Goal: Task Accomplishment & Management: Manage account settings

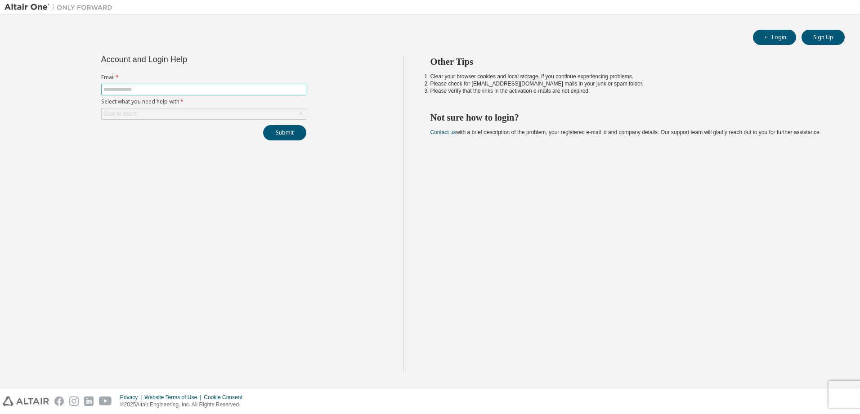
click at [130, 87] on input "text" at bounding box center [203, 89] width 201 height 7
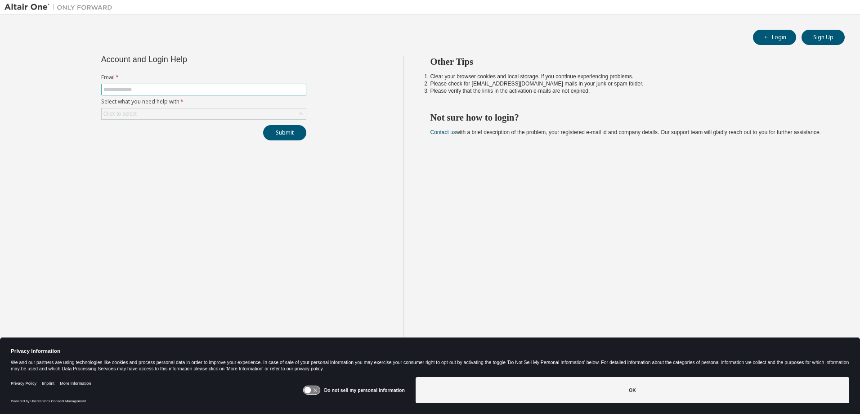
click at [118, 90] on input "text" at bounding box center [203, 89] width 201 height 7
type input "**********"
click at [136, 114] on div "Click to select" at bounding box center [119, 113] width 33 height 7
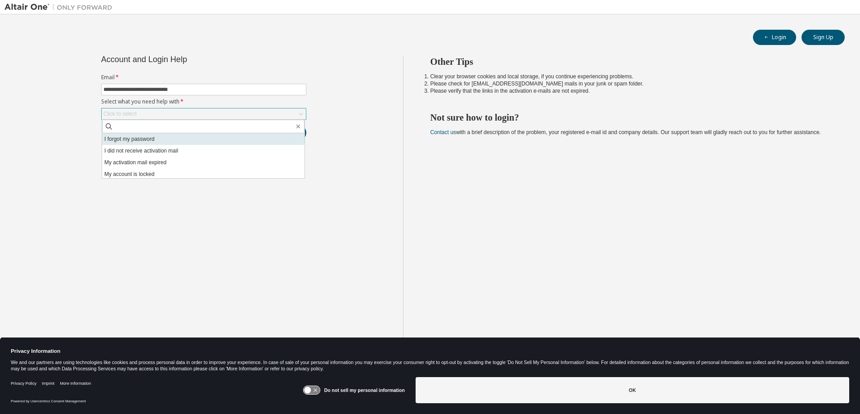
click at [135, 139] on li "I forgot my password" at bounding box center [203, 139] width 202 height 12
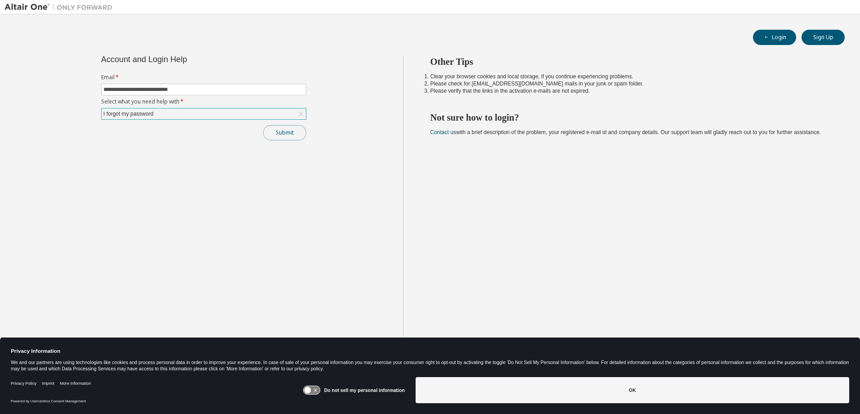
click at [279, 136] on button "Submit" at bounding box center [284, 132] width 43 height 15
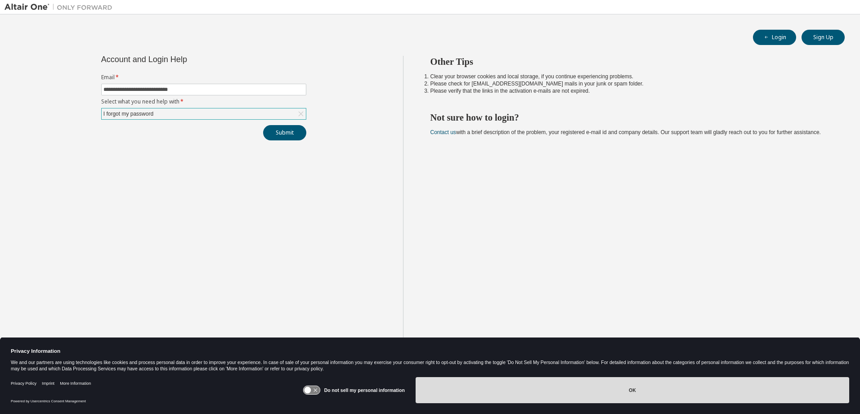
click at [488, 393] on button "OK" at bounding box center [631, 390] width 433 height 26
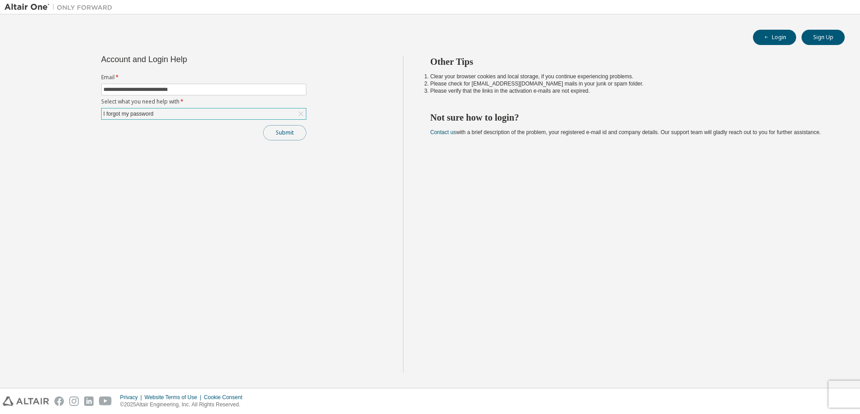
click at [287, 131] on button "Submit" at bounding box center [284, 132] width 43 height 15
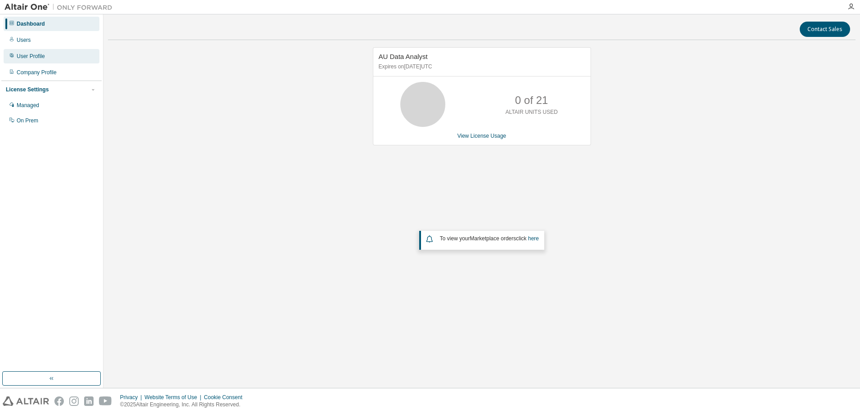
click at [31, 56] on div "User Profile" at bounding box center [31, 56] width 28 height 7
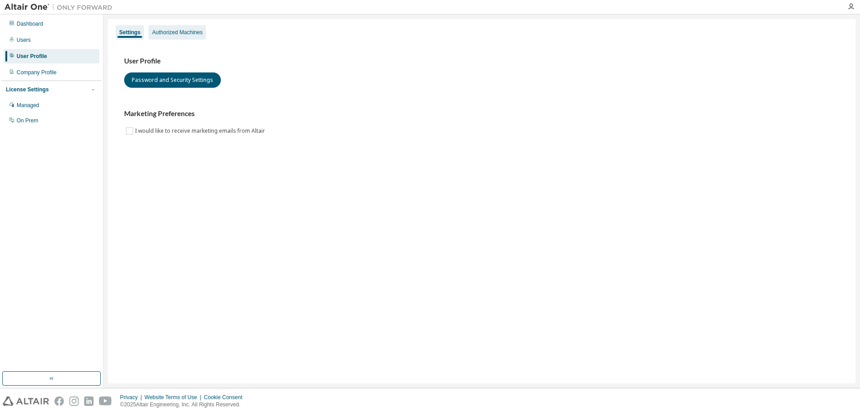
click at [204, 30] on div "Authorized Machines" at bounding box center [177, 32] width 58 height 14
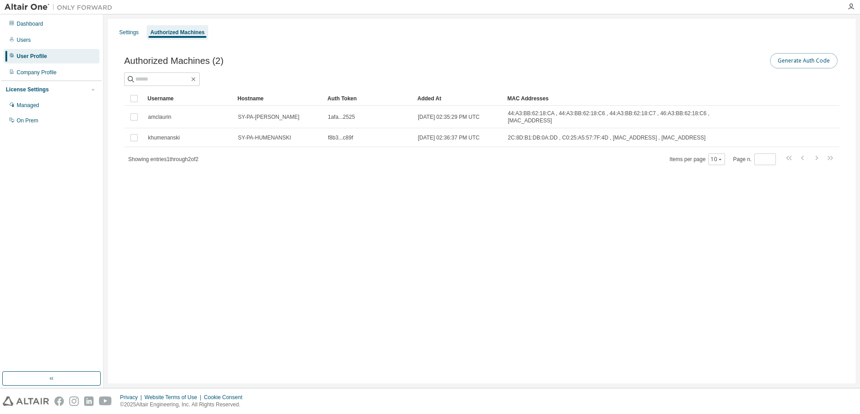
click at [798, 56] on button "Generate Auth Code" at bounding box center [803, 60] width 67 height 15
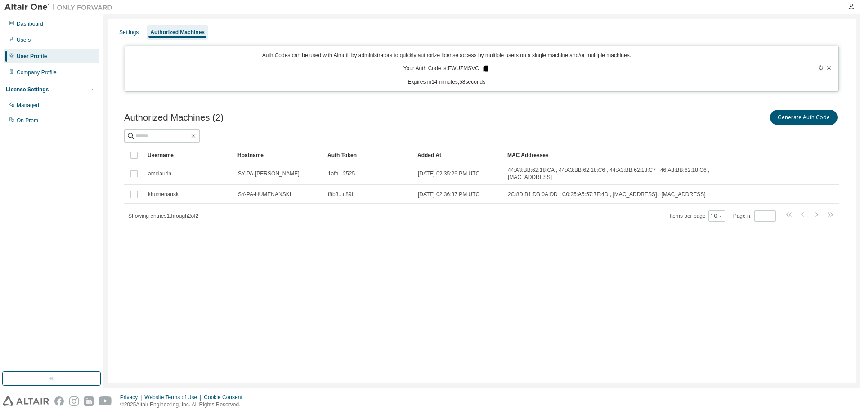
click at [485, 67] on icon at bounding box center [485, 69] width 5 height 6
